Goal: Find contact information: Find contact information

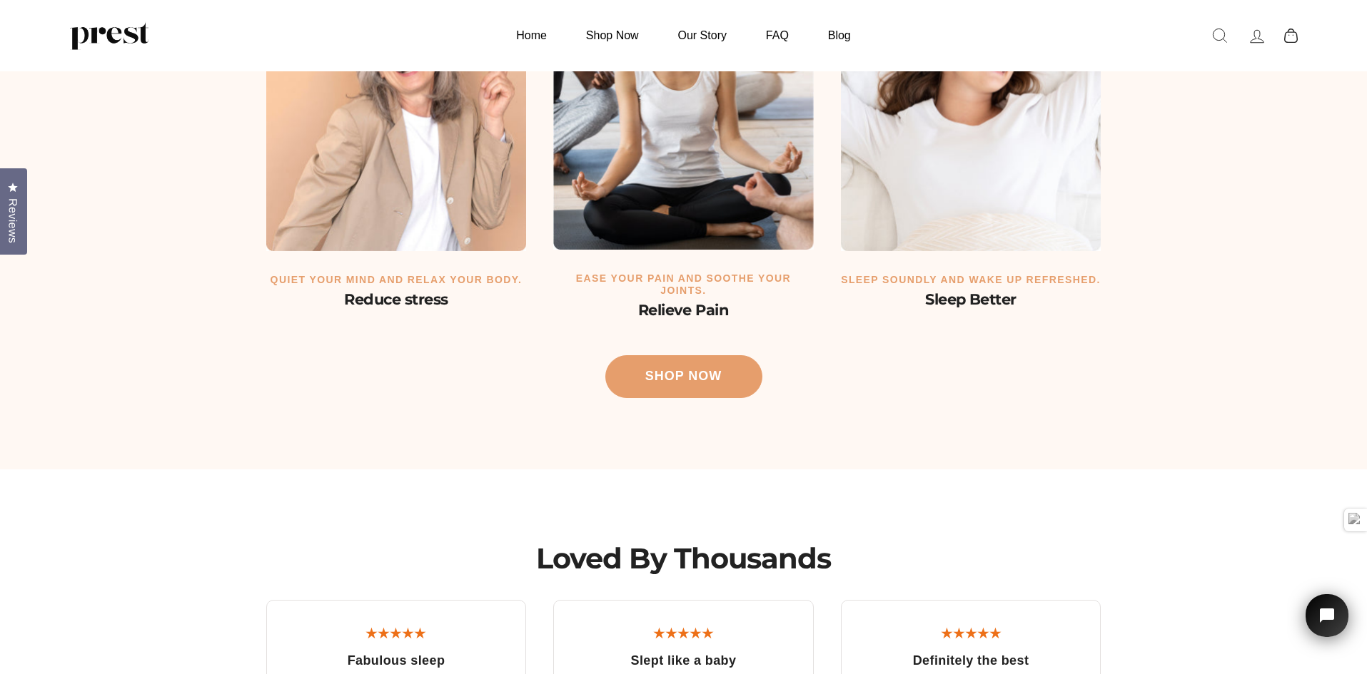
drag, startPoint x: 600, startPoint y: 121, endPoint x: 565, endPoint y: 61, distance: 69.4
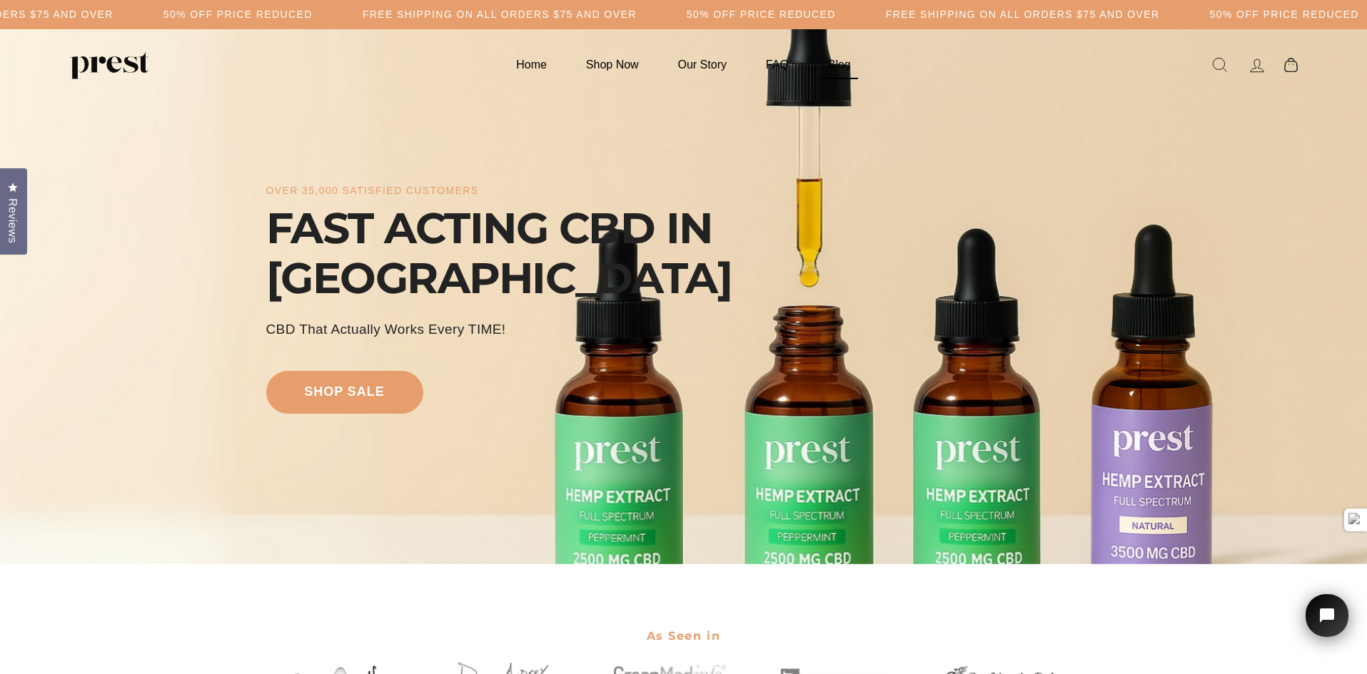
drag, startPoint x: 941, startPoint y: 330, endPoint x: 827, endPoint y: 64, distance: 290.0
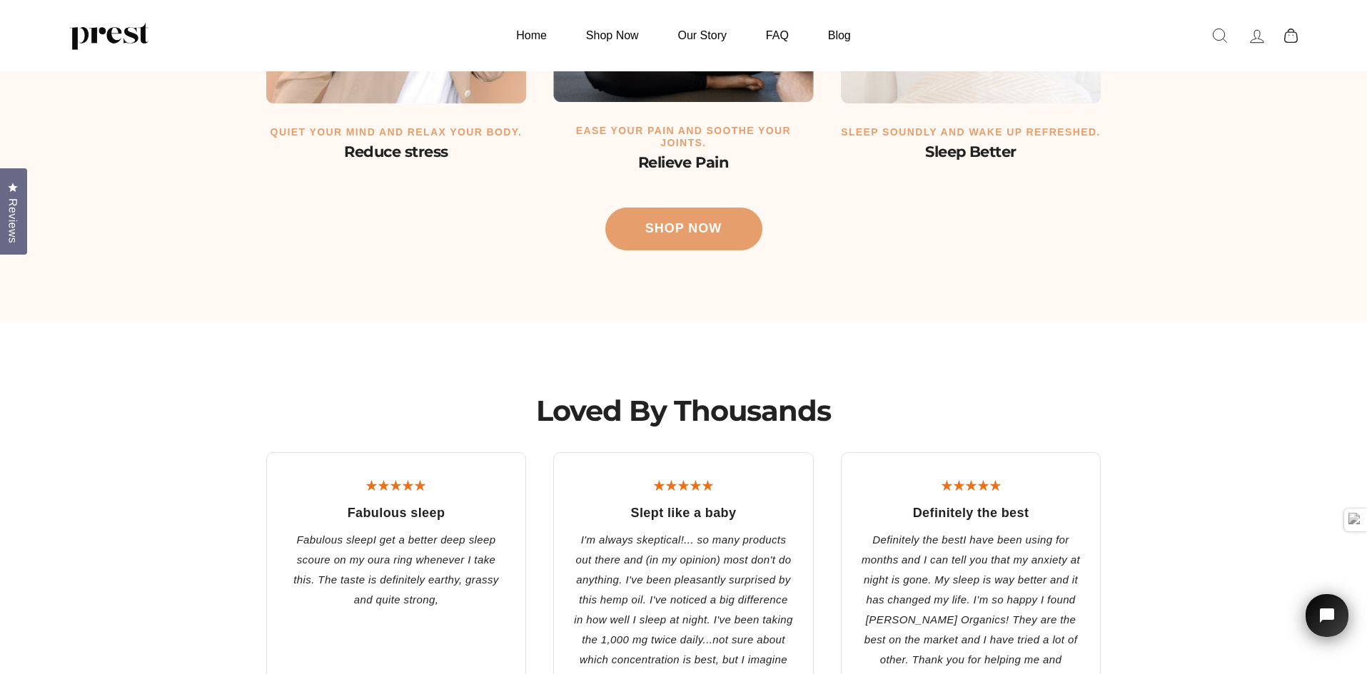
scroll to position [3380, 0]
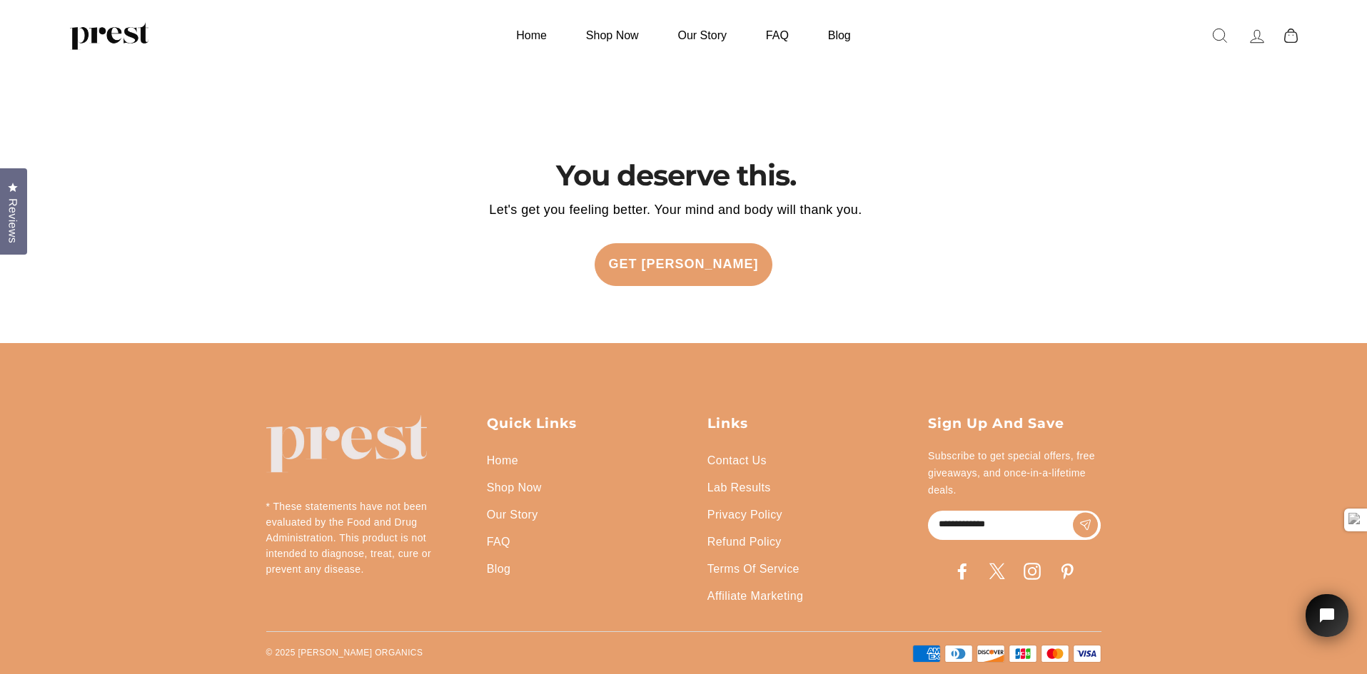
drag, startPoint x: 926, startPoint y: 139, endPoint x: 824, endPoint y: 479, distance: 354.7
drag, startPoint x: 366, startPoint y: 652, endPoint x: 299, endPoint y: 653, distance: 67.1
click at [299, 653] on p "© 2025 [PERSON_NAME] ORGANICS" at bounding box center [344, 653] width 157 height 17
copy p "[PERSON_NAME] ORGANICS"
click at [886, 298] on div "You deserve this. Let's get you feeling better. Your mind and body will thank y…" at bounding box center [684, 251] width 906 height 186
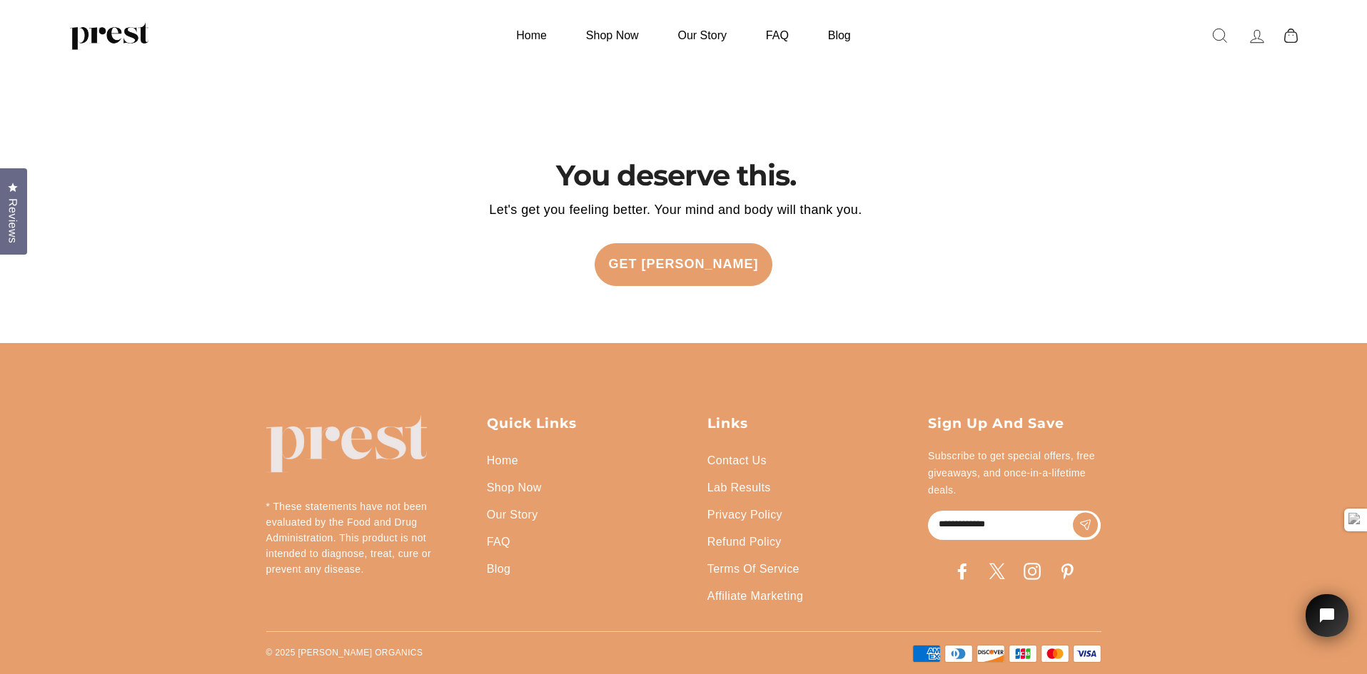
drag, startPoint x: 722, startPoint y: 472, endPoint x: 669, endPoint y: 617, distance: 154.5
click at [749, 458] on link "Contact Us" at bounding box center [736, 461] width 59 height 27
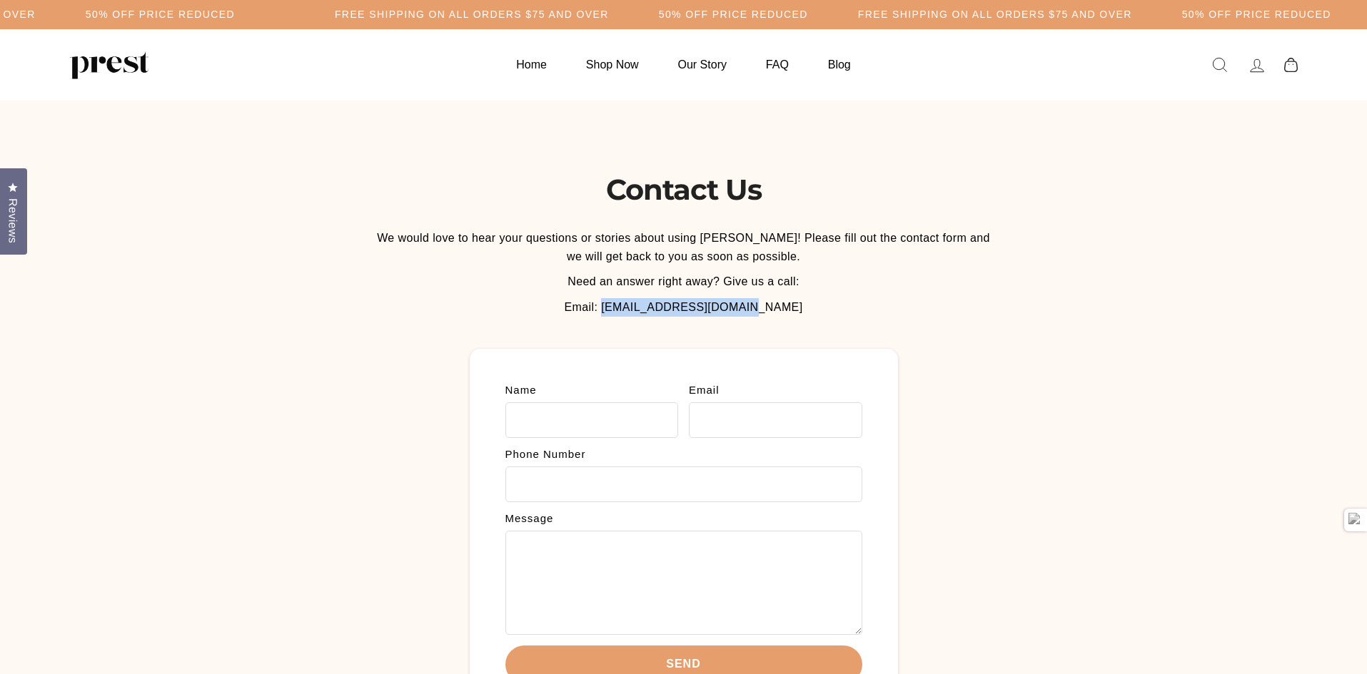
drag, startPoint x: 637, startPoint y: 308, endPoint x: 770, endPoint y: 310, distance: 133.5
click at [770, 310] on p "Email: [EMAIL_ADDRESS][DOMAIN_NAME]" at bounding box center [683, 307] width 627 height 19
copy span "Info@prestorganics.com"
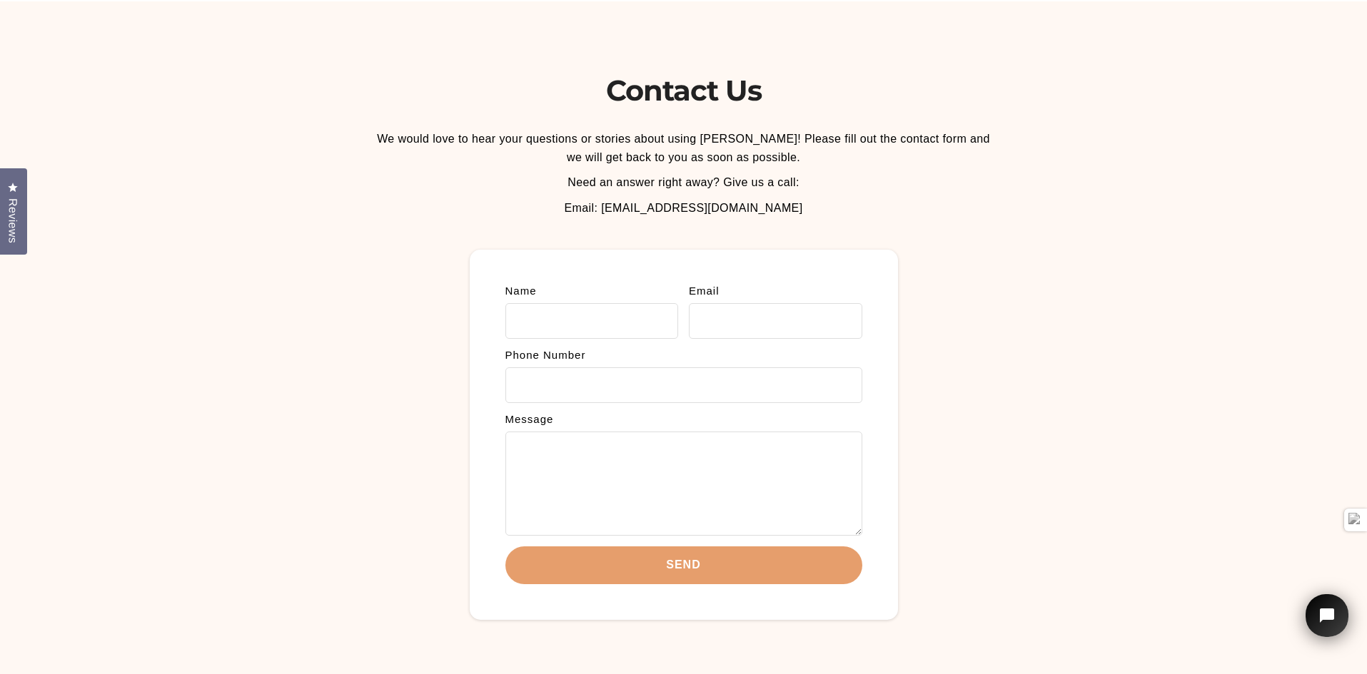
scroll to position [377, 0]
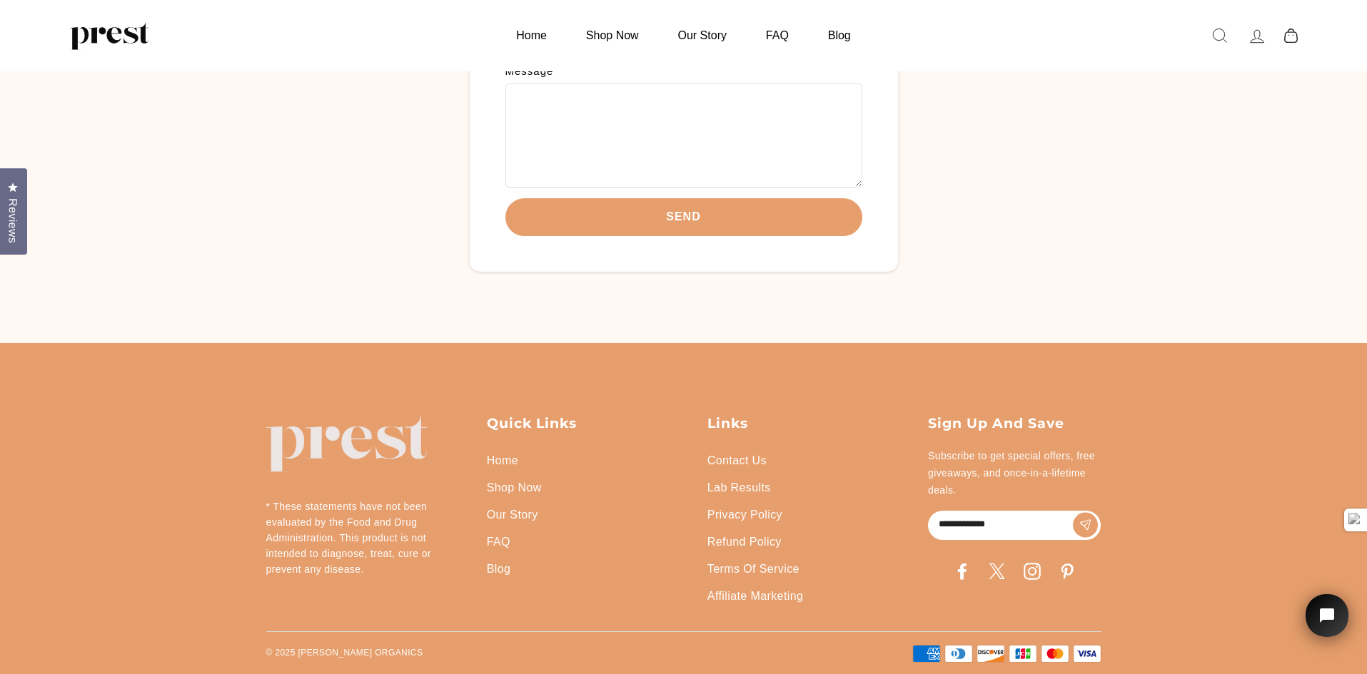
drag, startPoint x: 490, startPoint y: 299, endPoint x: 439, endPoint y: 507, distance: 214.5
click at [113, 395] on footer "* These statements have not been evaluated by the Food and Drug Administration.…" at bounding box center [683, 508] width 1367 height 331
click at [763, 507] on link "Privacy Policy" at bounding box center [744, 515] width 75 height 27
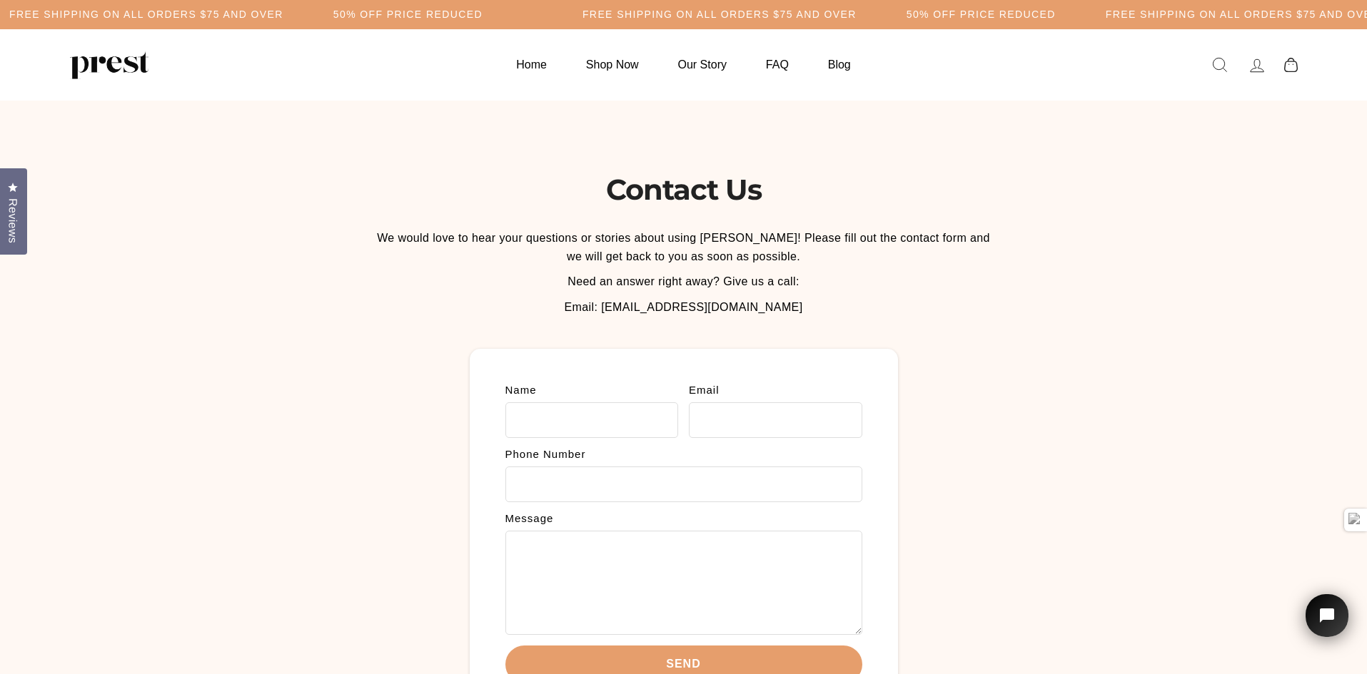
click at [537, 189] on h2 "Contact Us" at bounding box center [683, 190] width 627 height 36
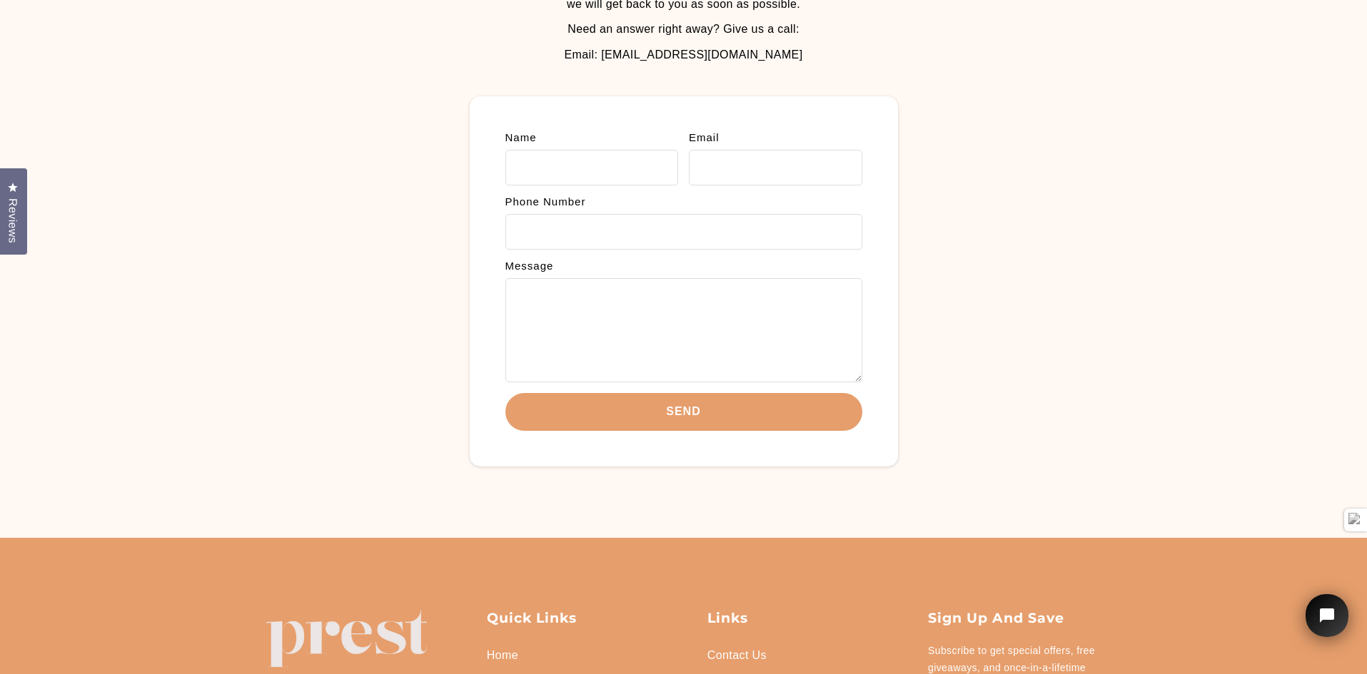
scroll to position [377, 0]
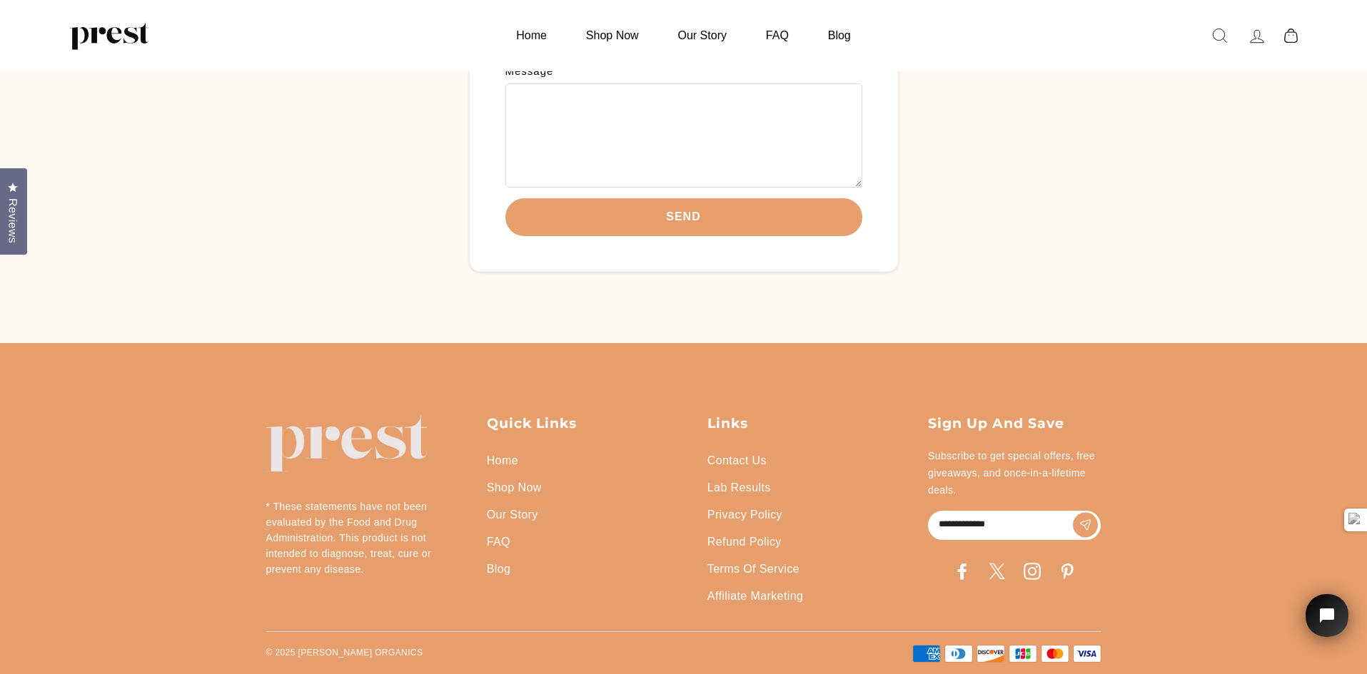
drag, startPoint x: 525, startPoint y: 198, endPoint x: 399, endPoint y: 497, distance: 323.7
click at [744, 570] on link "Terms Of Service" at bounding box center [753, 569] width 92 height 27
drag, startPoint x: 487, startPoint y: 381, endPoint x: 497, endPoint y: 545, distance: 164.5
